Goal: Check status: Check status

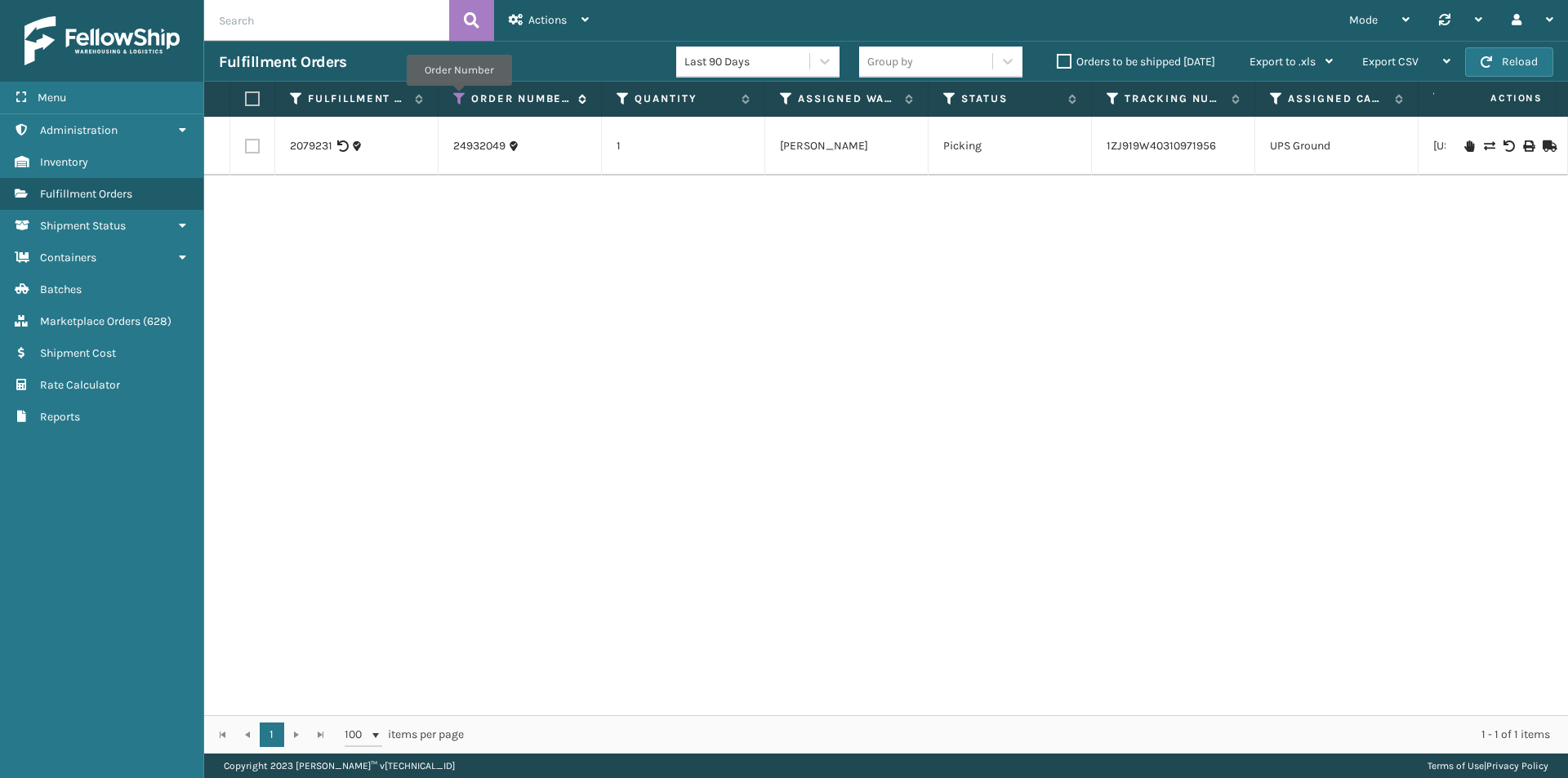
click at [459, 98] on icon at bounding box center [459, 98] width 13 height 14
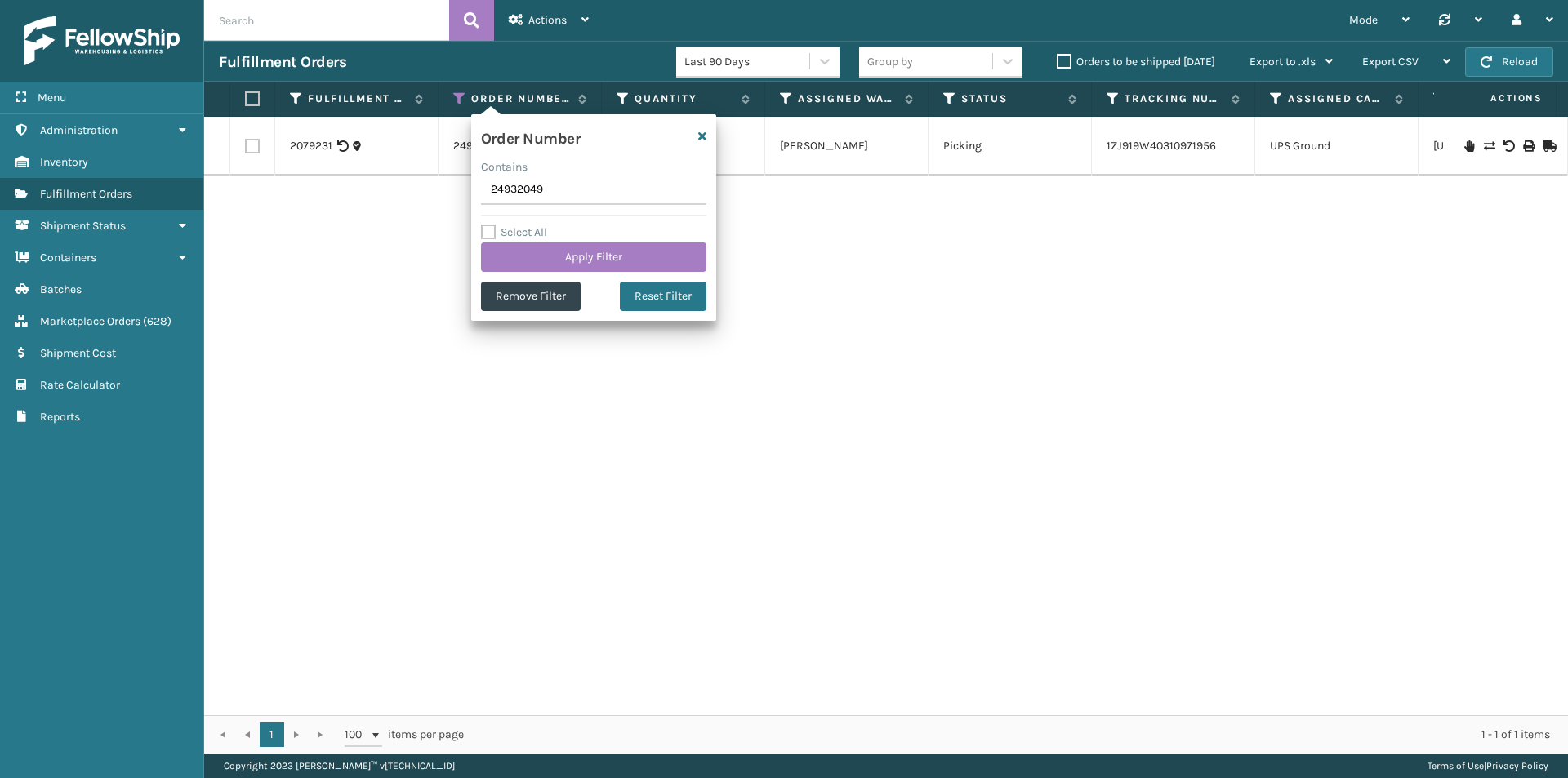
drag, startPoint x: 572, startPoint y: 178, endPoint x: 449, endPoint y: 194, distance: 124.0
click at [449, 194] on section "Fulfillment Orders Last 90 Days Group by Orders to be shipped [DATE] Export to …" at bounding box center [886, 398] width 1364 height 713
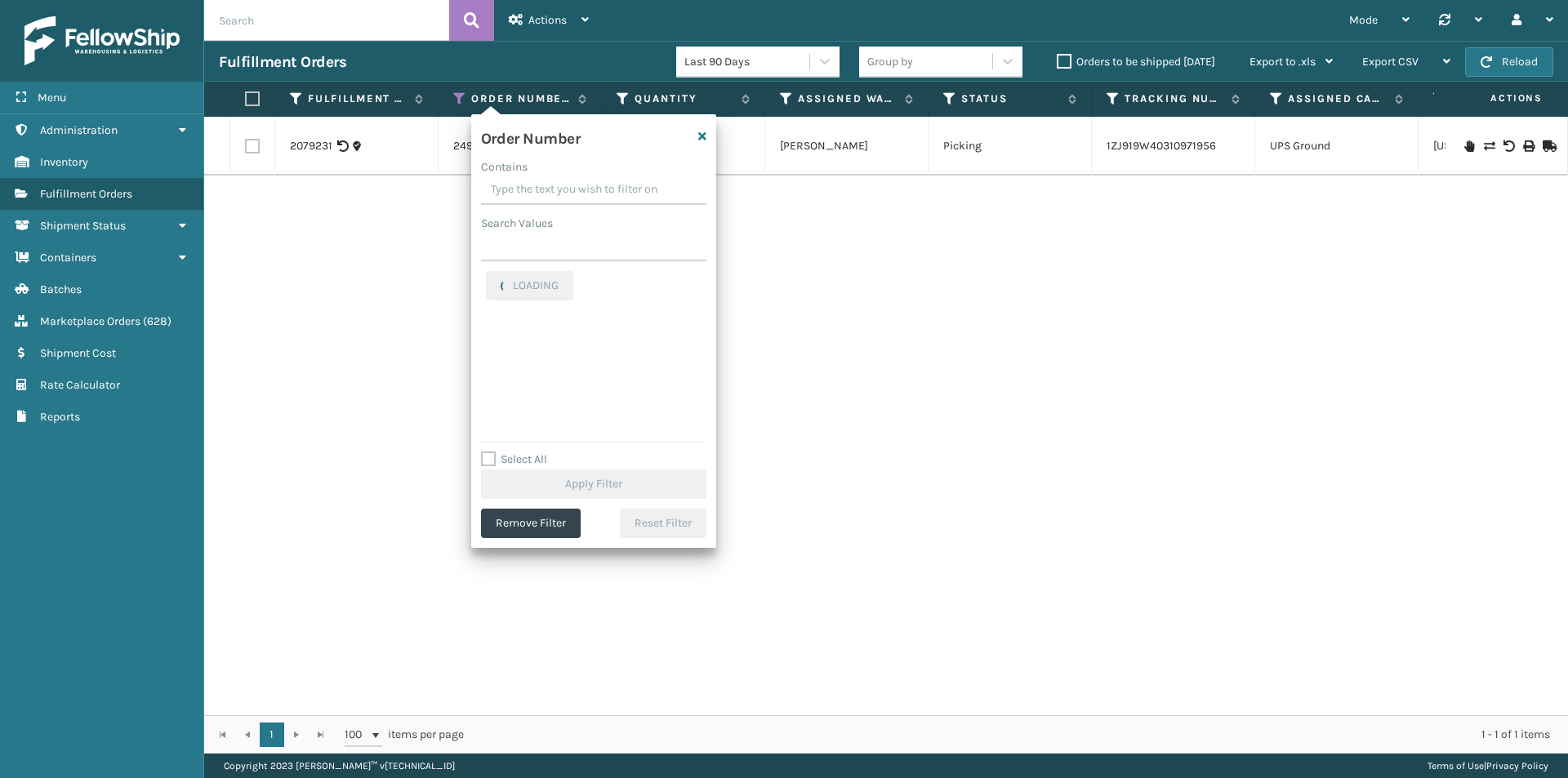
click at [531, 199] on input "Contains" at bounding box center [594, 190] width 226 height 30
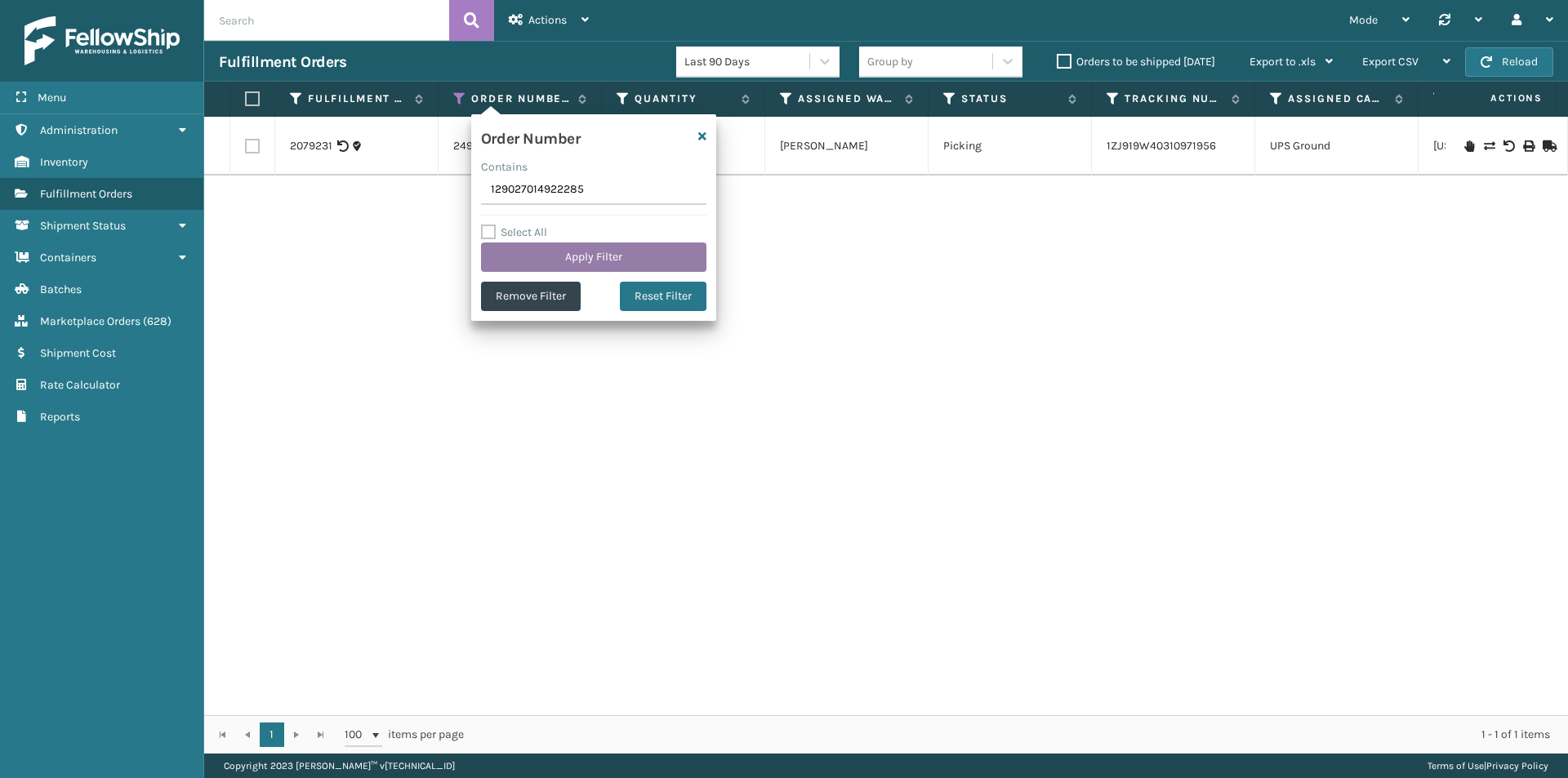
type input "129027014922285"
click at [568, 252] on button "Apply Filter" at bounding box center [594, 257] width 226 height 30
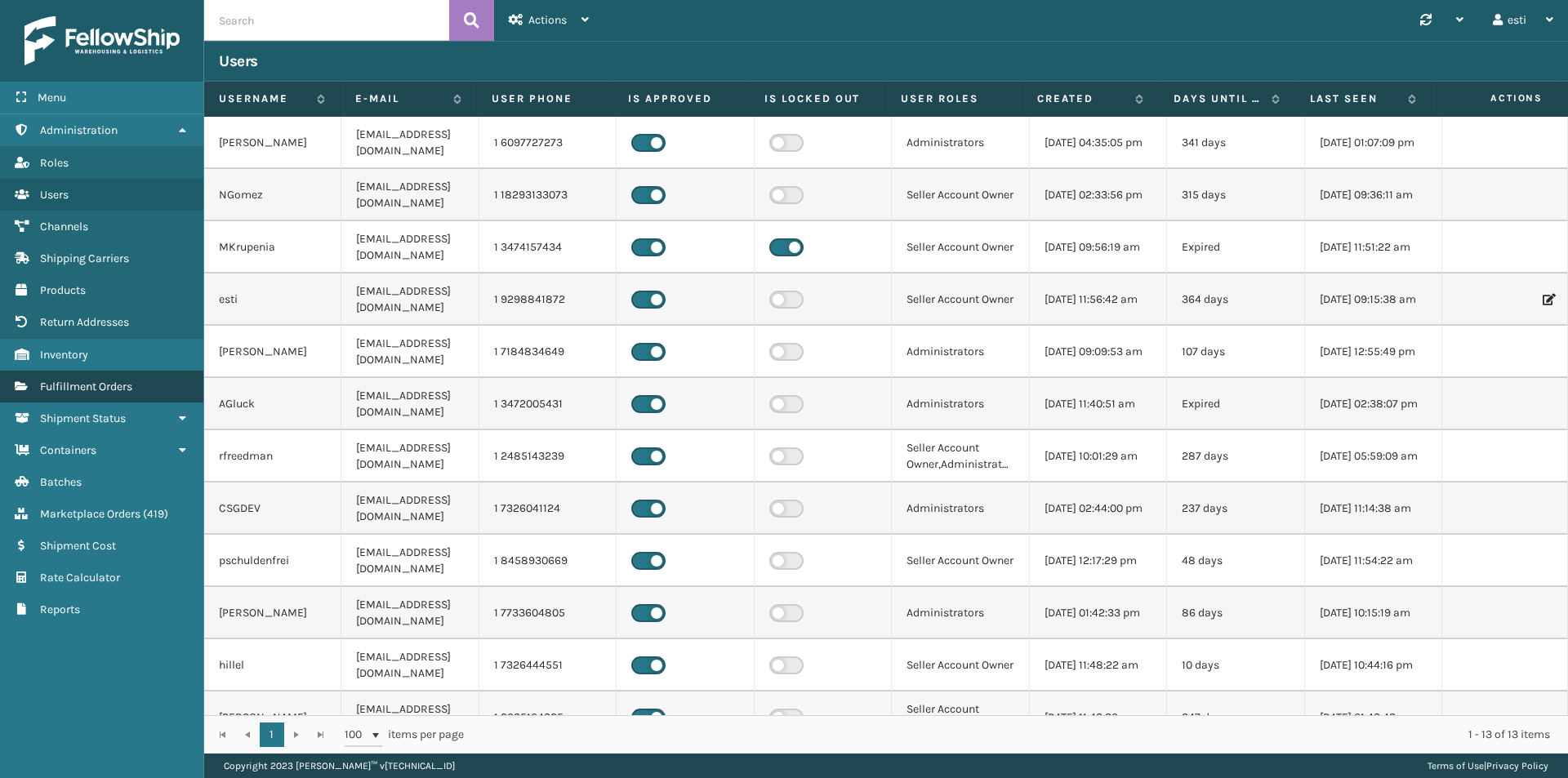
drag, startPoint x: 102, startPoint y: 382, endPoint x: 237, endPoint y: 326, distance: 146.2
click at [102, 383] on span "Fulfillment Orders" at bounding box center [86, 387] width 92 height 14
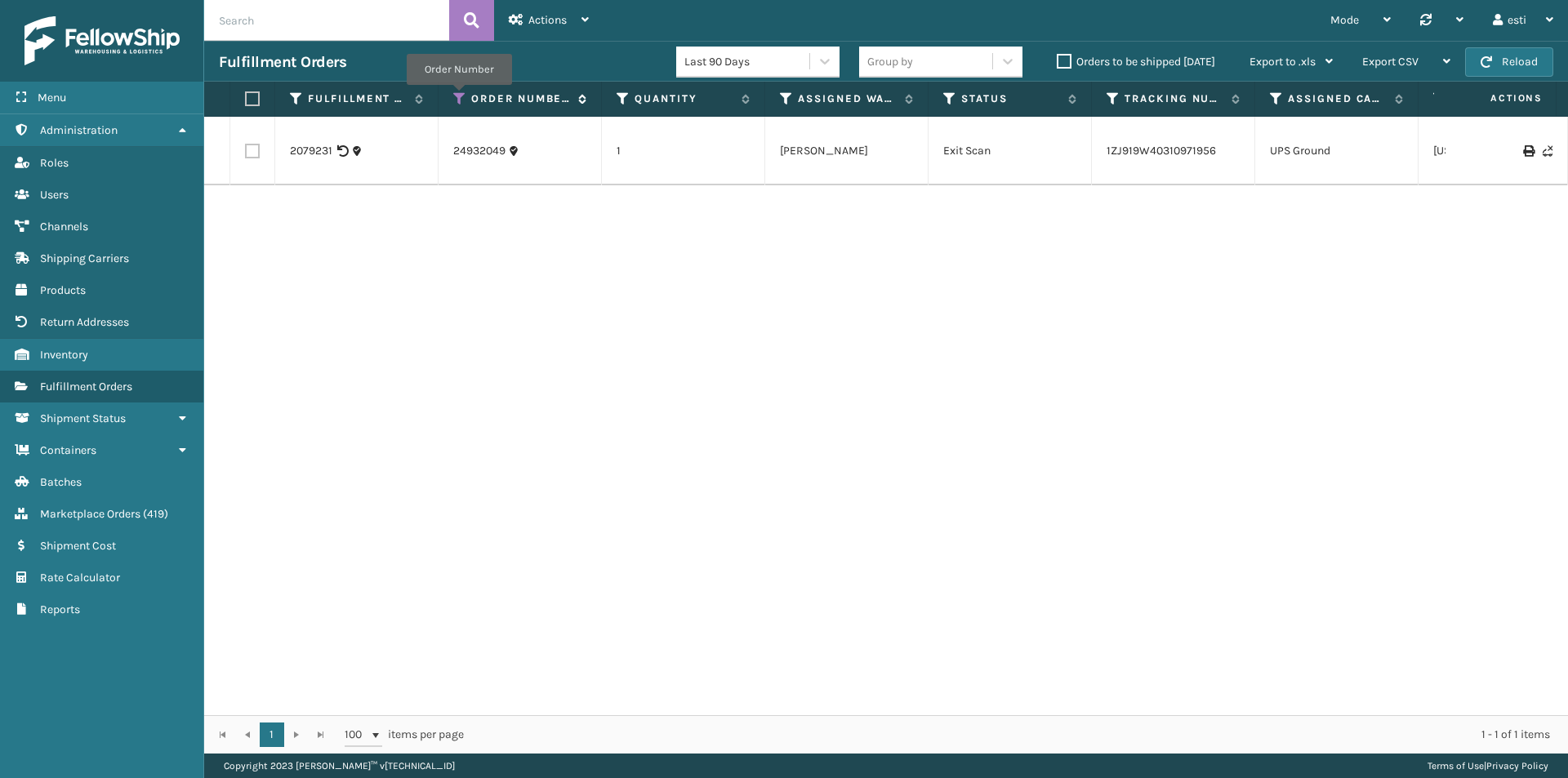
click at [459, 97] on icon at bounding box center [459, 98] width 13 height 14
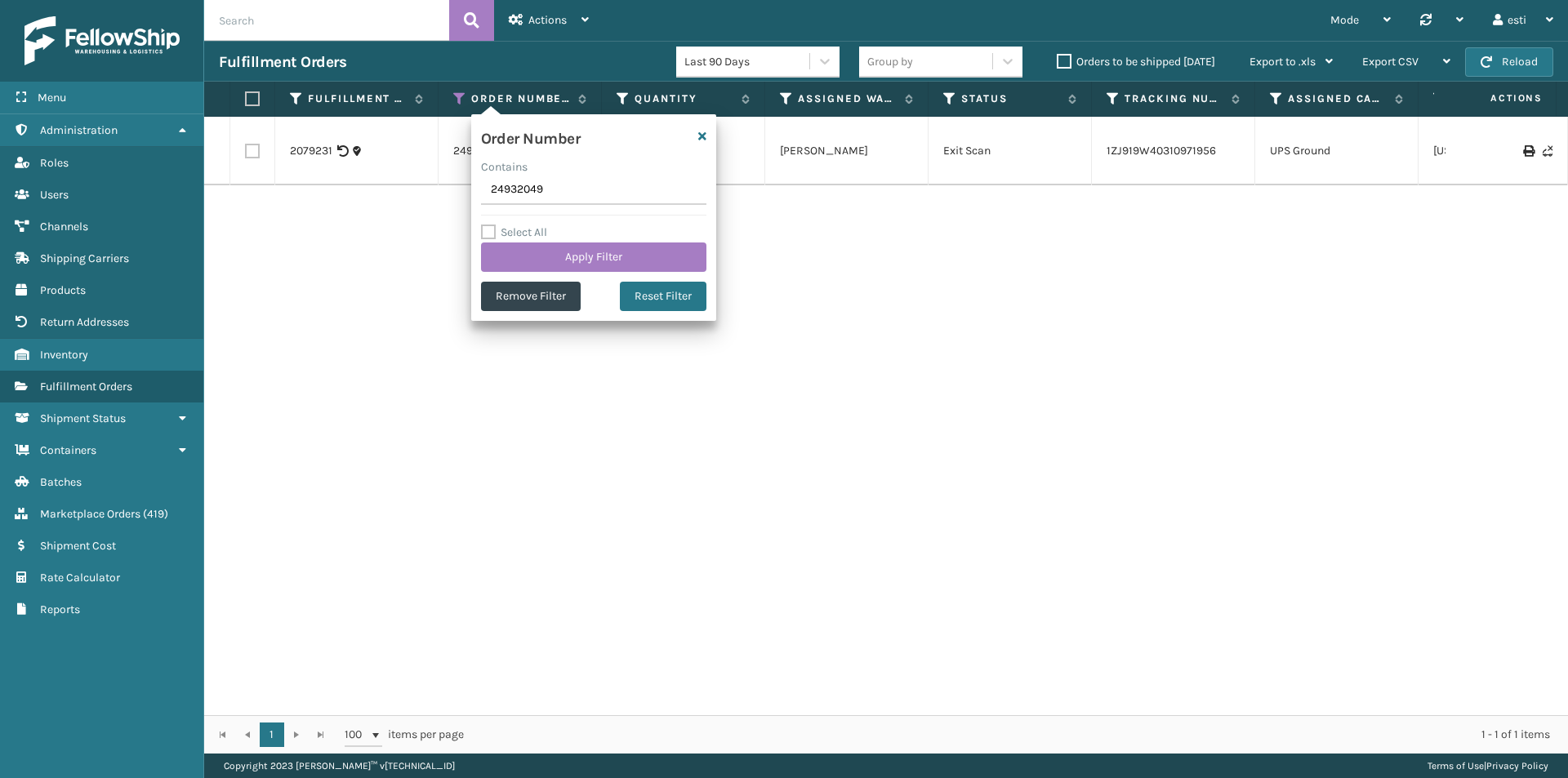
drag, startPoint x: 572, startPoint y: 189, endPoint x: 462, endPoint y: 194, distance: 110.1
click at [462, 194] on section "Fulfillment Orders Last 90 Days Group by Orders to be shipped today Export to .…" at bounding box center [886, 398] width 1364 height 713
type input "129027014922285"
click at [581, 260] on button "Apply Filter" at bounding box center [594, 257] width 226 height 30
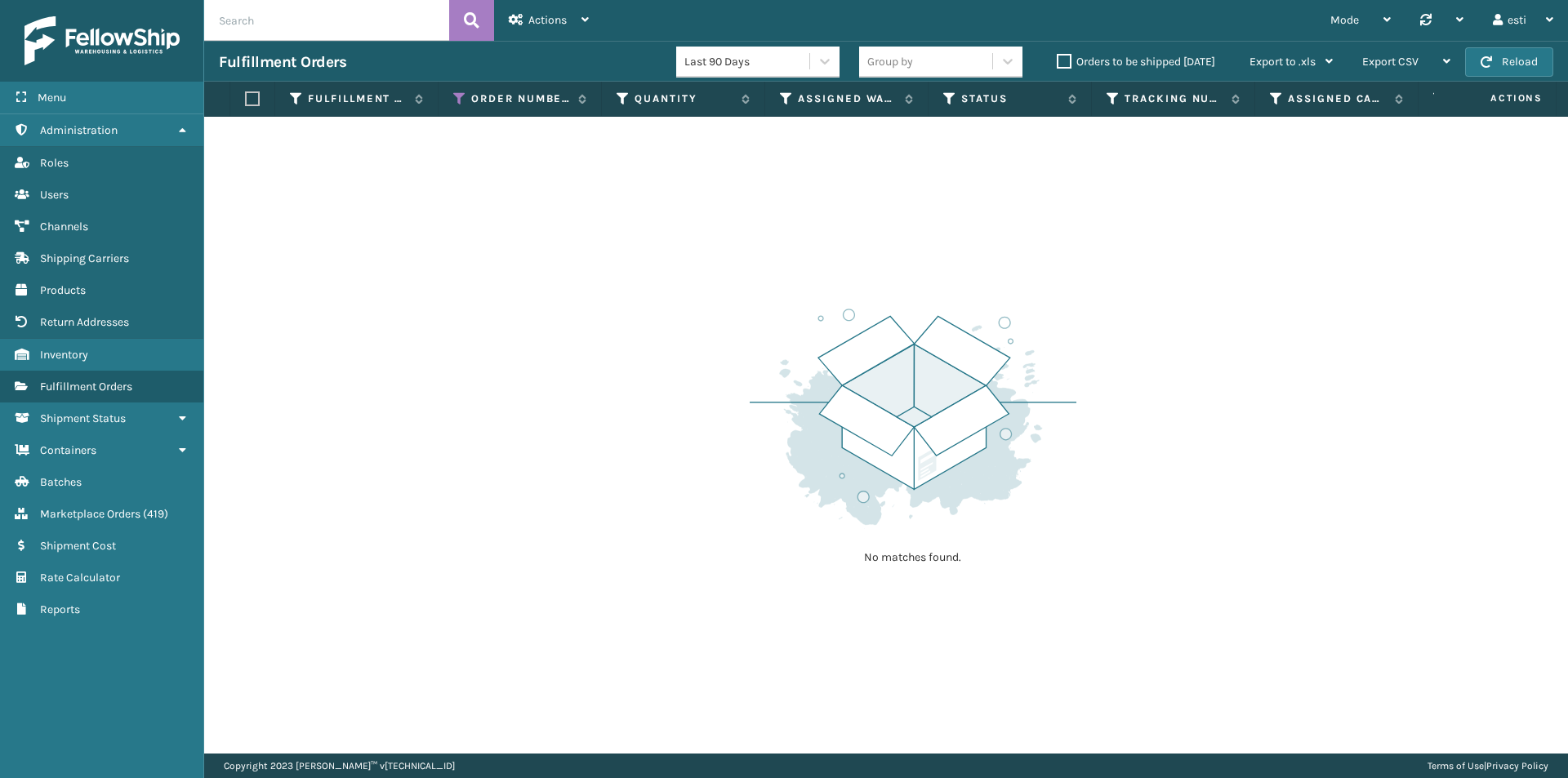
click at [1062, 66] on label "Orders to be shipped [DATE]" at bounding box center [1135, 62] width 159 height 14
click at [1058, 63] on input "Orders to be shipped [DATE]" at bounding box center [1057, 57] width 1 height 11
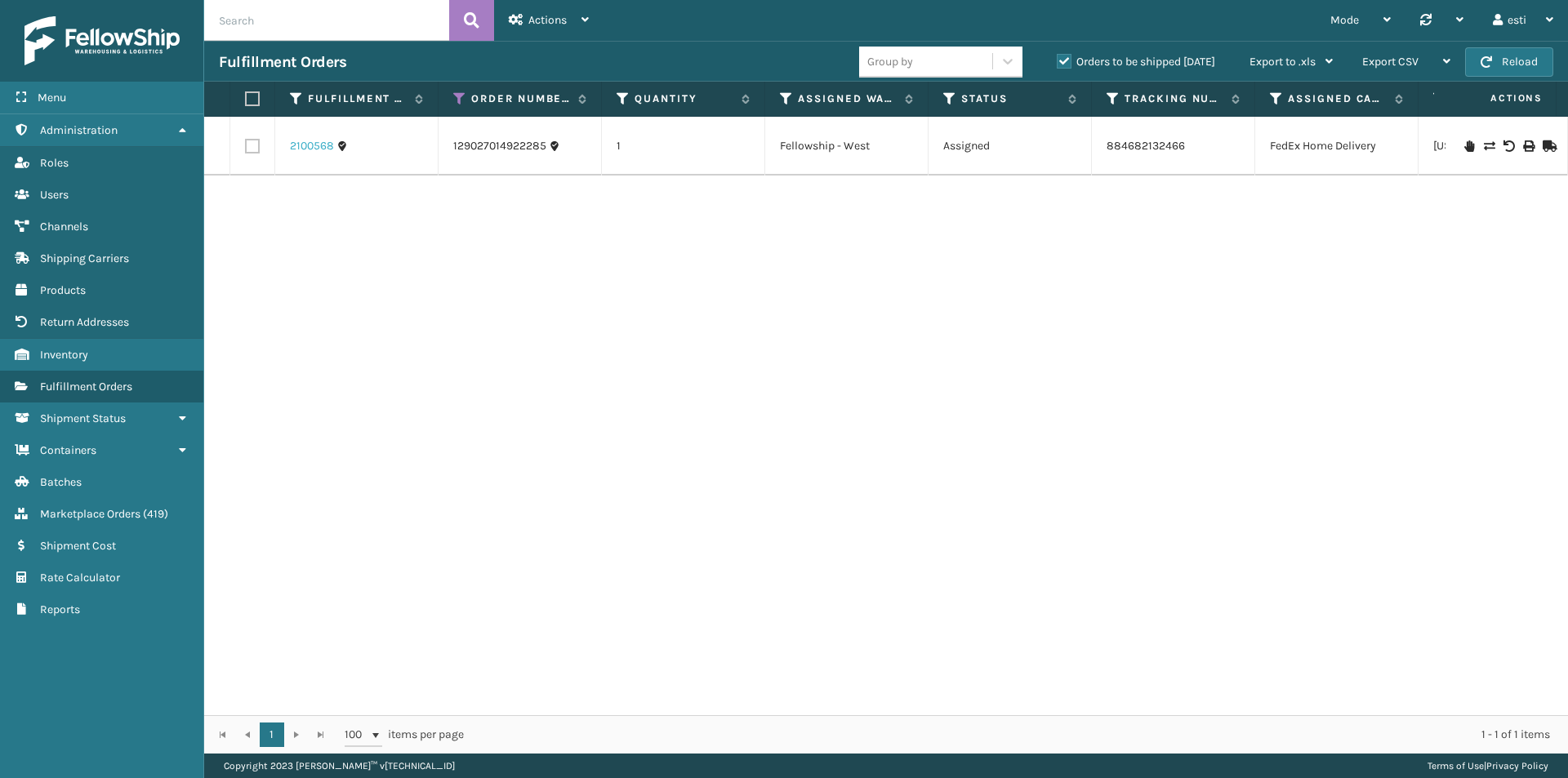
click at [308, 142] on link "2100568" at bounding box center [312, 146] width 44 height 16
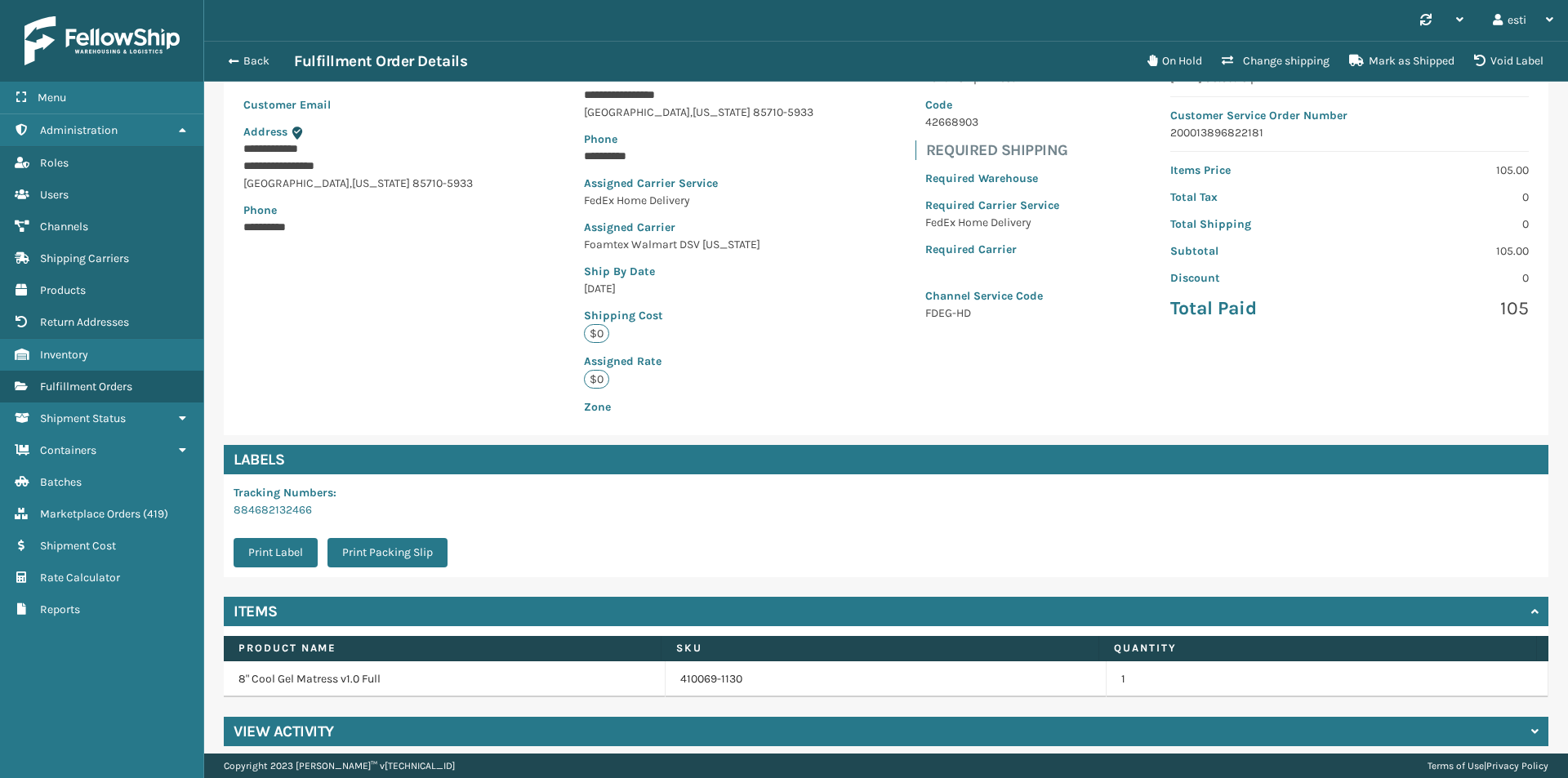
scroll to position [187, 0]
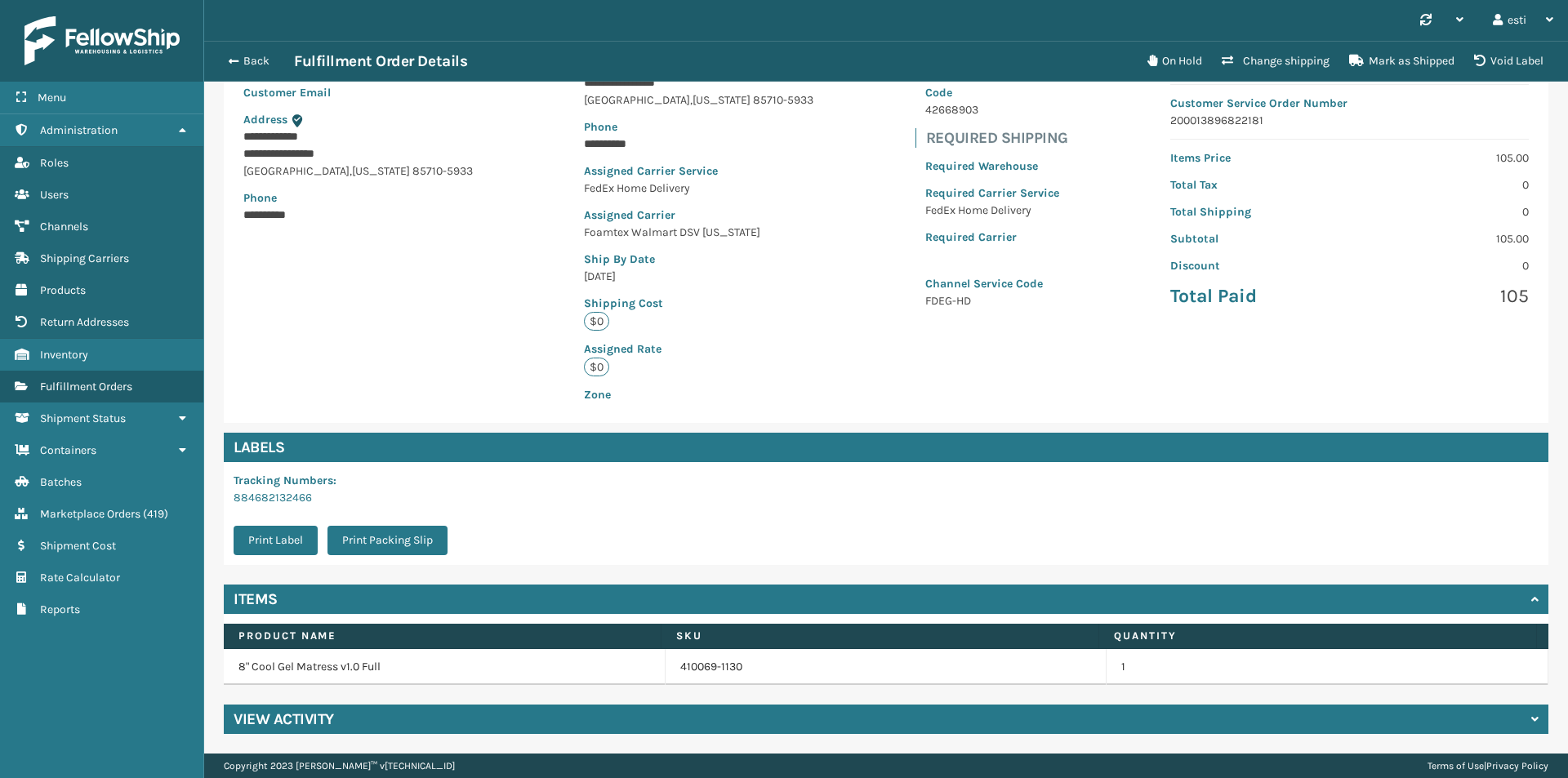
click at [1517, 715] on div "View Activity" at bounding box center [887, 719] width 1325 height 30
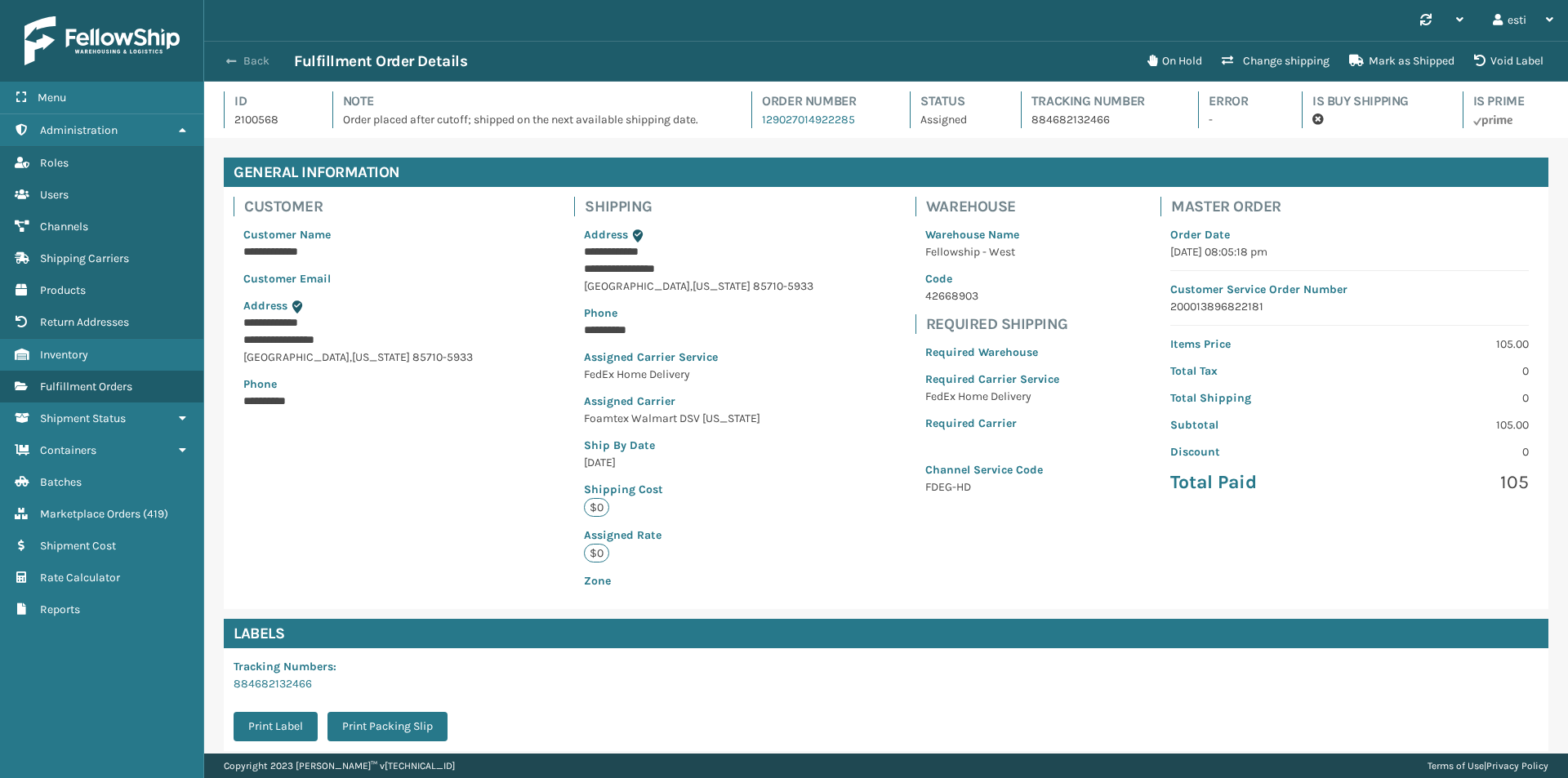
click at [250, 64] on button "Back" at bounding box center [256, 61] width 75 height 14
